Goal: Obtain resource: Download file/media

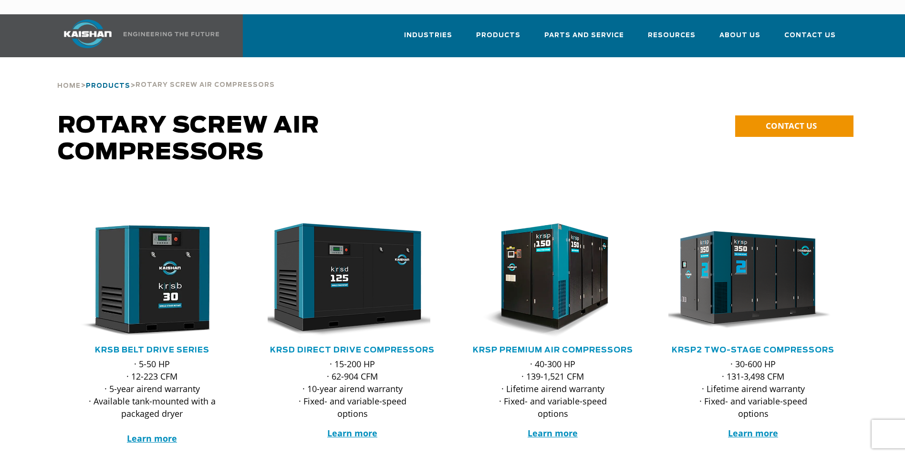
click at [112, 83] on span "Products" at bounding box center [108, 86] width 44 height 6
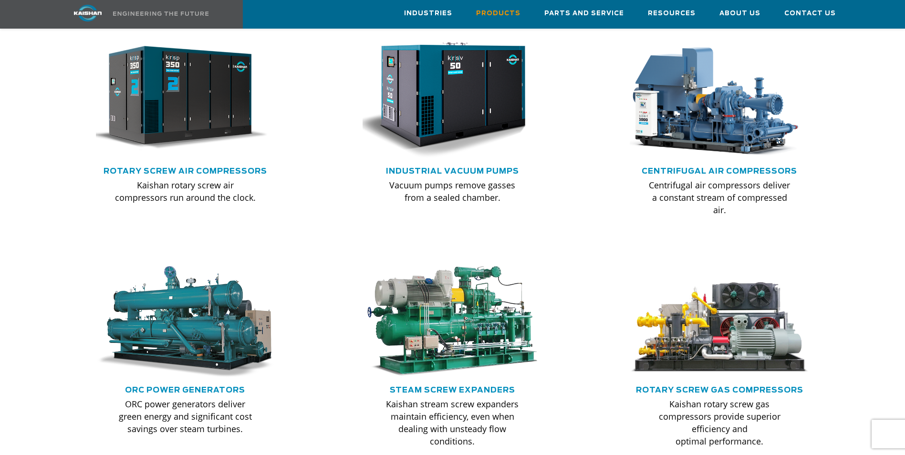
scroll to position [660, 0]
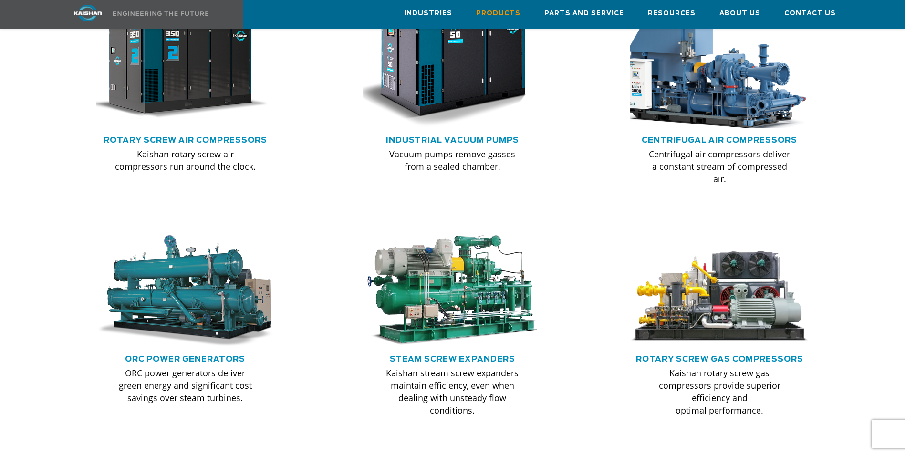
click at [671, 56] on img at bounding box center [712, 66] width 197 height 133
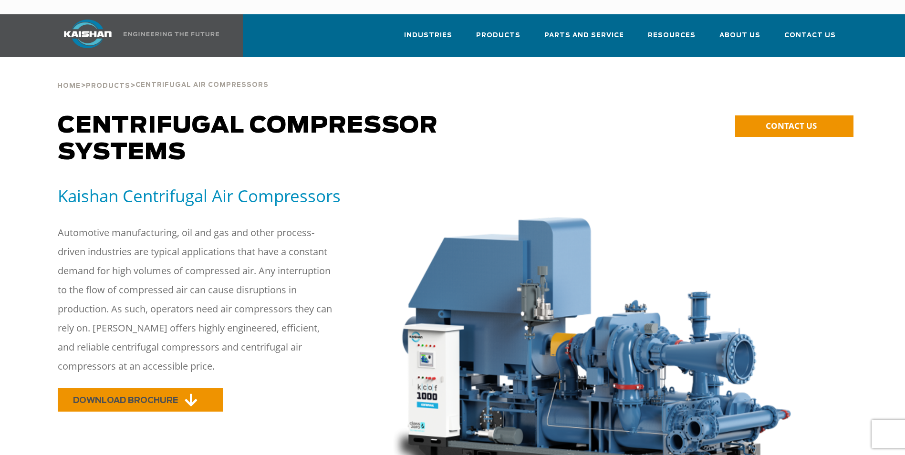
click at [178, 388] on link "DOWNLOAD BROCHURE" at bounding box center [140, 400] width 165 height 24
